Goal: Task Accomplishment & Management: Use online tool/utility

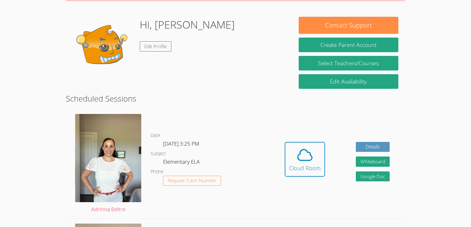
scroll to position [74, 0]
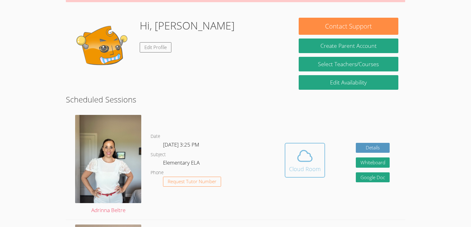
click at [308, 157] on icon at bounding box center [304, 155] width 17 height 17
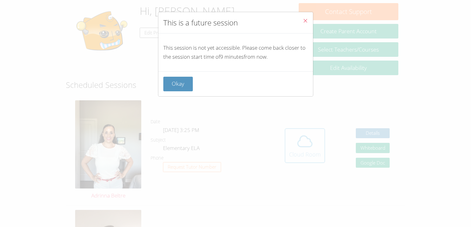
scroll to position [89, 0]
click at [177, 83] on button "Okay" at bounding box center [178, 84] width 30 height 15
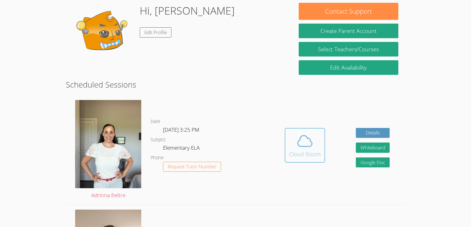
click at [312, 150] on div "Cloud Room" at bounding box center [305, 154] width 32 height 9
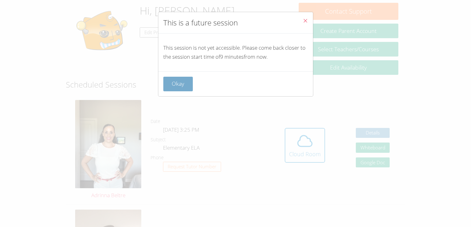
click at [174, 80] on button "Okay" at bounding box center [178, 84] width 30 height 15
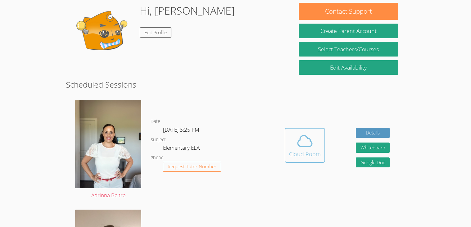
click at [299, 147] on icon at bounding box center [304, 140] width 17 height 17
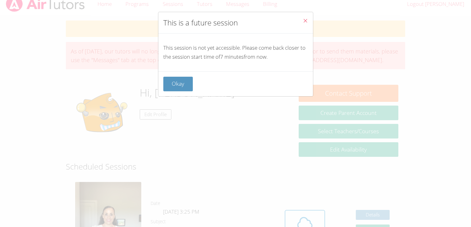
scroll to position [0, 0]
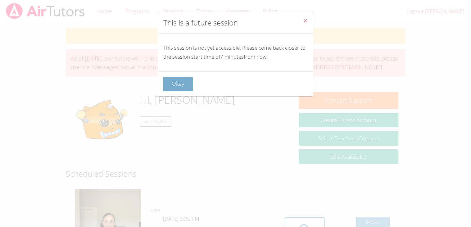
click at [166, 84] on button "Okay" at bounding box center [178, 84] width 30 height 15
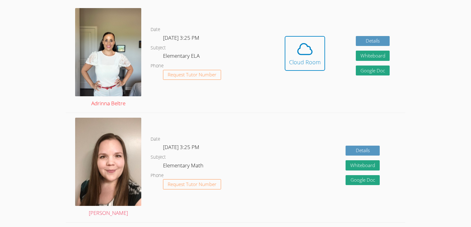
scroll to position [178, 0]
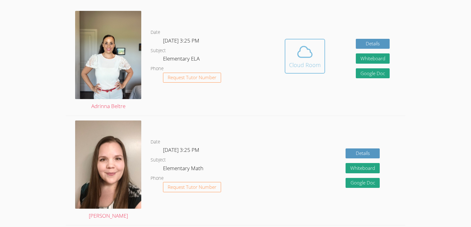
click at [312, 46] on icon at bounding box center [304, 51] width 17 height 17
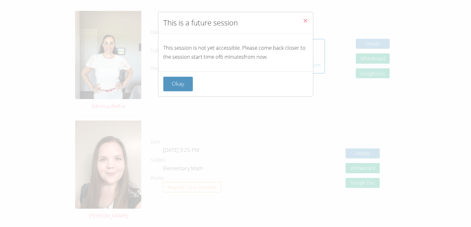
click at [307, 26] on button "Close" at bounding box center [305, 21] width 15 height 19
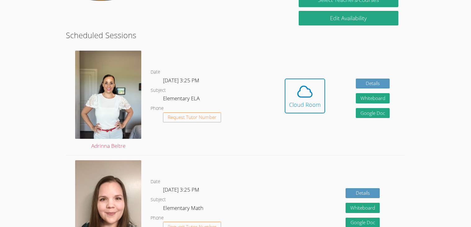
scroll to position [0, 0]
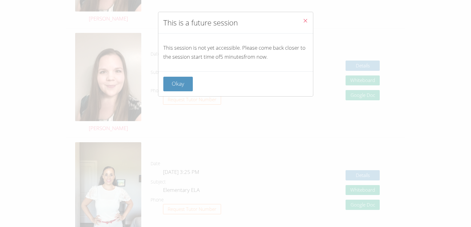
scroll to position [608, 0]
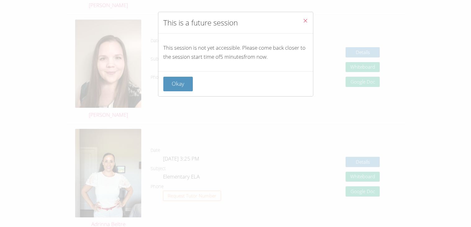
click at [308, 21] on button "Close" at bounding box center [305, 21] width 15 height 19
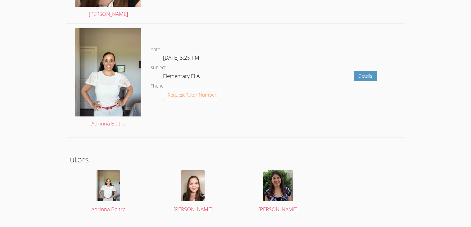
scroll to position [1160, 0]
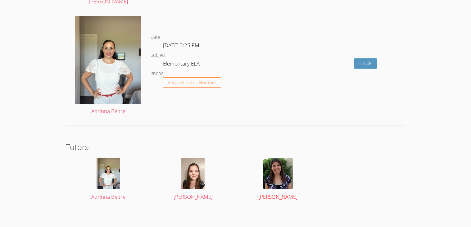
click at [273, 174] on img at bounding box center [278, 173] width 30 height 31
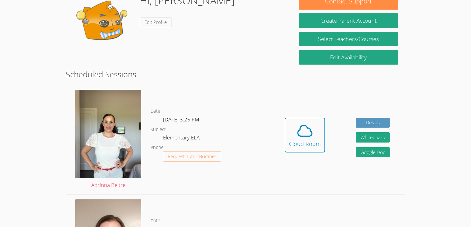
scroll to position [104, 0]
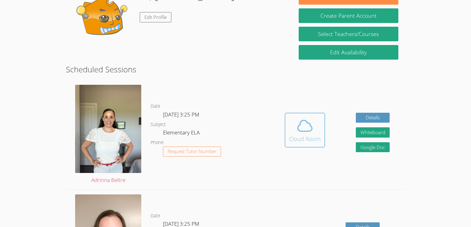
click at [299, 138] on div "Cloud Room" at bounding box center [305, 138] width 32 height 9
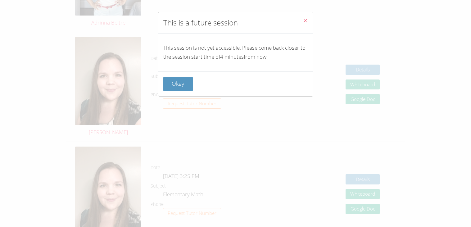
scroll to position [502, 0]
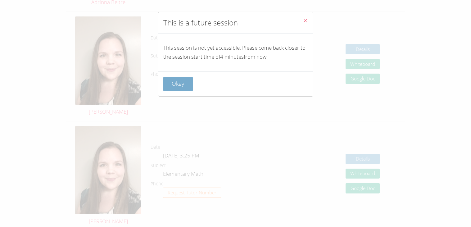
click at [180, 82] on button "Okay" at bounding box center [178, 84] width 30 height 15
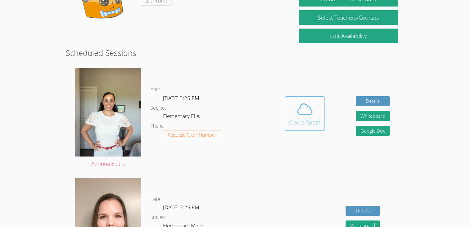
click at [308, 113] on icon at bounding box center [304, 109] width 17 height 17
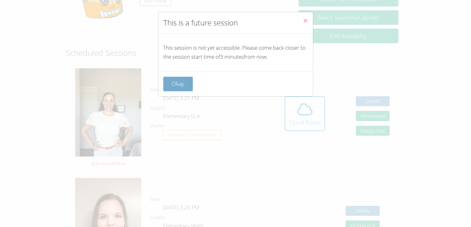
click at [173, 89] on button "Okay" at bounding box center [178, 84] width 30 height 15
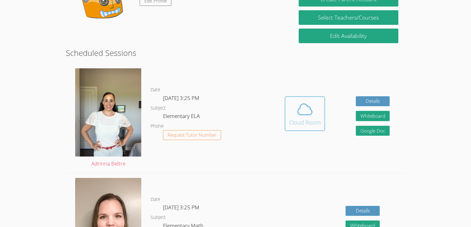
click at [293, 112] on span at bounding box center [305, 109] width 32 height 17
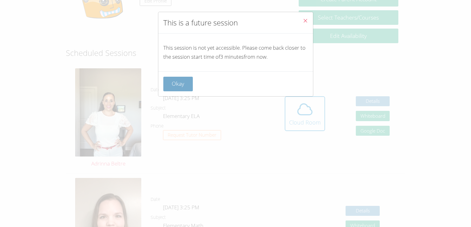
click at [171, 82] on button "Okay" at bounding box center [178, 84] width 30 height 15
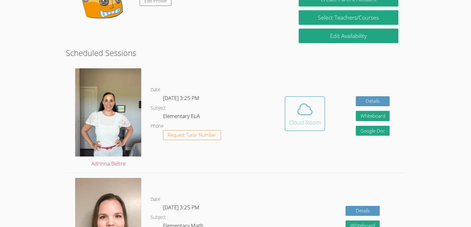
click at [305, 120] on div "Cloud Room" at bounding box center [305, 122] width 32 height 9
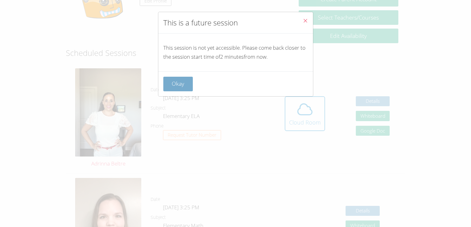
click at [186, 85] on button "Okay" at bounding box center [178, 84] width 30 height 15
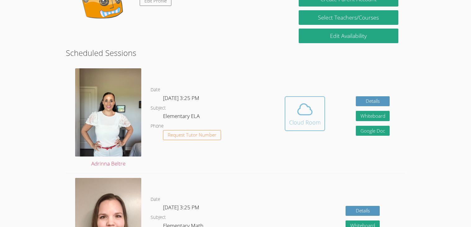
click at [294, 125] on div "Cloud Room" at bounding box center [305, 122] width 32 height 9
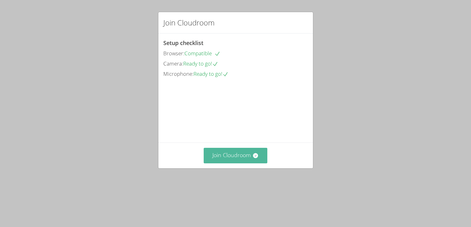
click at [230, 163] on button "Join Cloudroom" at bounding box center [236, 155] width 64 height 15
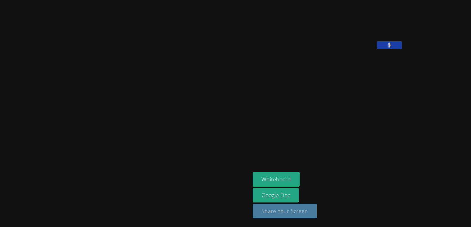
click at [259, 208] on button "Share Your Screen" at bounding box center [285, 211] width 64 height 15
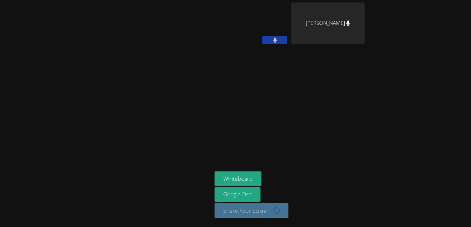
click at [283, 37] on button at bounding box center [274, 40] width 25 height 8
click at [278, 40] on icon at bounding box center [275, 40] width 7 height 5
click at [256, 72] on aside "Mathew Prieto Jovel Angela Lee Whiteboard Google Doc Share Your Screen Loading.…" at bounding box center [289, 113] width 155 height 227
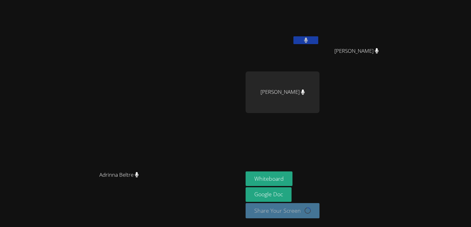
click at [398, 150] on aside "Mathew Prieto Jovel Angela Lee Angela Lee Tara Phan Whiteboard Google Doc Share…" at bounding box center [320, 113] width 155 height 227
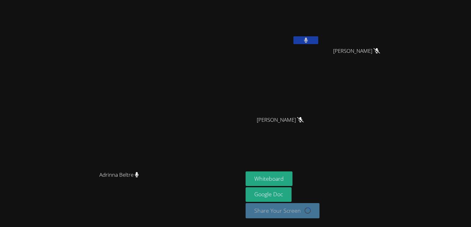
click at [304, 121] on icon at bounding box center [300, 119] width 7 height 5
click at [318, 44] on div at bounding box center [305, 40] width 25 height 9
click at [318, 41] on button at bounding box center [305, 40] width 25 height 8
click at [318, 37] on button at bounding box center [305, 40] width 25 height 8
click at [318, 43] on button at bounding box center [305, 40] width 25 height 8
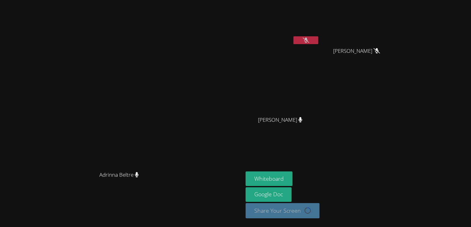
click at [318, 43] on button at bounding box center [305, 40] width 25 height 8
click at [308, 40] on icon at bounding box center [306, 40] width 4 height 5
click at [309, 41] on icon at bounding box center [306, 40] width 7 height 5
click at [318, 40] on button at bounding box center [305, 40] width 25 height 8
click at [309, 42] on icon at bounding box center [306, 40] width 7 height 5
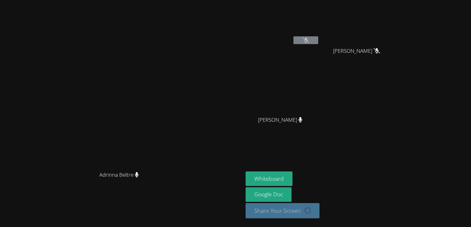
click at [309, 39] on icon at bounding box center [306, 40] width 7 height 5
click at [320, 40] on video at bounding box center [283, 23] width 74 height 42
drag, startPoint x: 379, startPoint y: 42, endPoint x: 416, endPoint y: 96, distance: 65.7
click at [396, 96] on div "Mathew Prieto Jovel Angela Lee Angela Lee Tara Phan Tara Phan" at bounding box center [321, 69] width 150 height 135
click at [293, 177] on button "Whiteboard" at bounding box center [269, 178] width 47 height 15
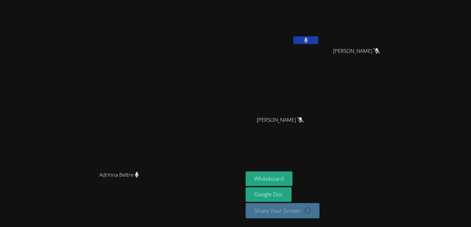
click at [308, 40] on icon at bounding box center [306, 40] width 4 height 5
click at [309, 40] on icon at bounding box center [306, 40] width 7 height 5
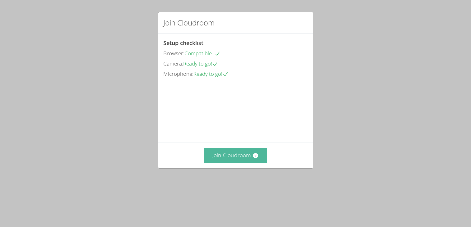
click at [235, 163] on button "Join Cloudroom" at bounding box center [236, 155] width 64 height 15
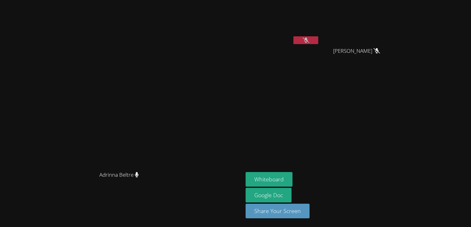
drag, startPoint x: 185, startPoint y: 93, endPoint x: 146, endPoint y: 94, distance: 39.2
click at [146, 94] on video at bounding box center [121, 101] width 93 height 134
click at [318, 40] on button at bounding box center [305, 40] width 25 height 8
click at [318, 39] on button at bounding box center [305, 40] width 25 height 8
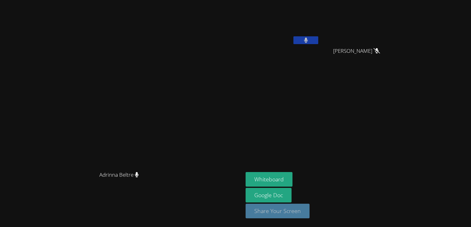
click at [310, 210] on button "Share Your Screen" at bounding box center [278, 211] width 64 height 15
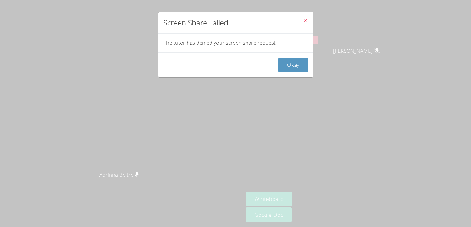
click at [306, 19] on icon "Close" at bounding box center [305, 20] width 5 height 5
click at [306, 20] on icon "Close" at bounding box center [305, 20] width 5 height 5
click at [293, 60] on button "Okay" at bounding box center [293, 65] width 30 height 15
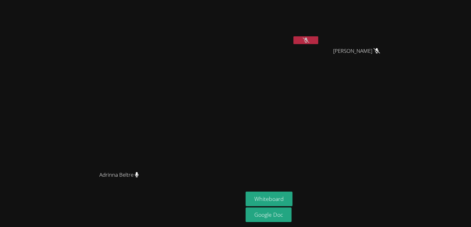
click at [139, 177] on icon at bounding box center [137, 174] width 4 height 5
click at [309, 41] on icon at bounding box center [306, 40] width 7 height 5
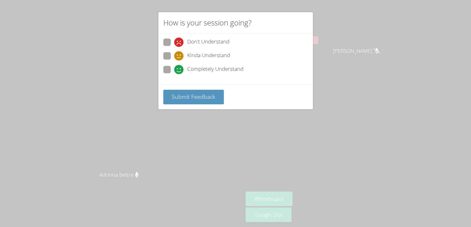
click at [174, 74] on span at bounding box center [174, 74] width 0 height 0
click at [174, 68] on input "Completely Understand" at bounding box center [176, 68] width 5 height 5
radio input "true"
click at [180, 102] on button "Submit Feedback" at bounding box center [193, 97] width 61 height 15
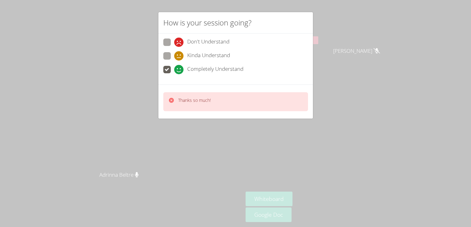
click at [173, 104] on div at bounding box center [171, 101] width 6 height 9
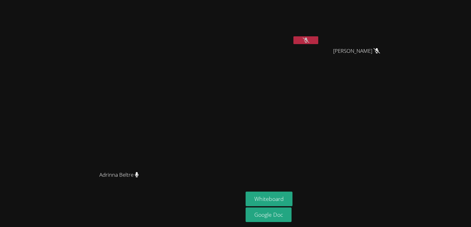
click at [318, 40] on button at bounding box center [305, 40] width 25 height 8
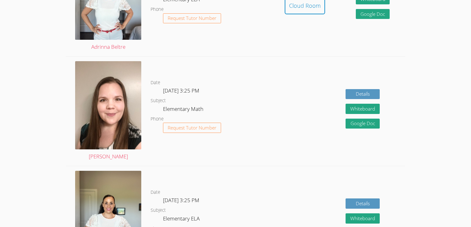
scroll to position [237, 0]
